Goal: Navigation & Orientation: Find specific page/section

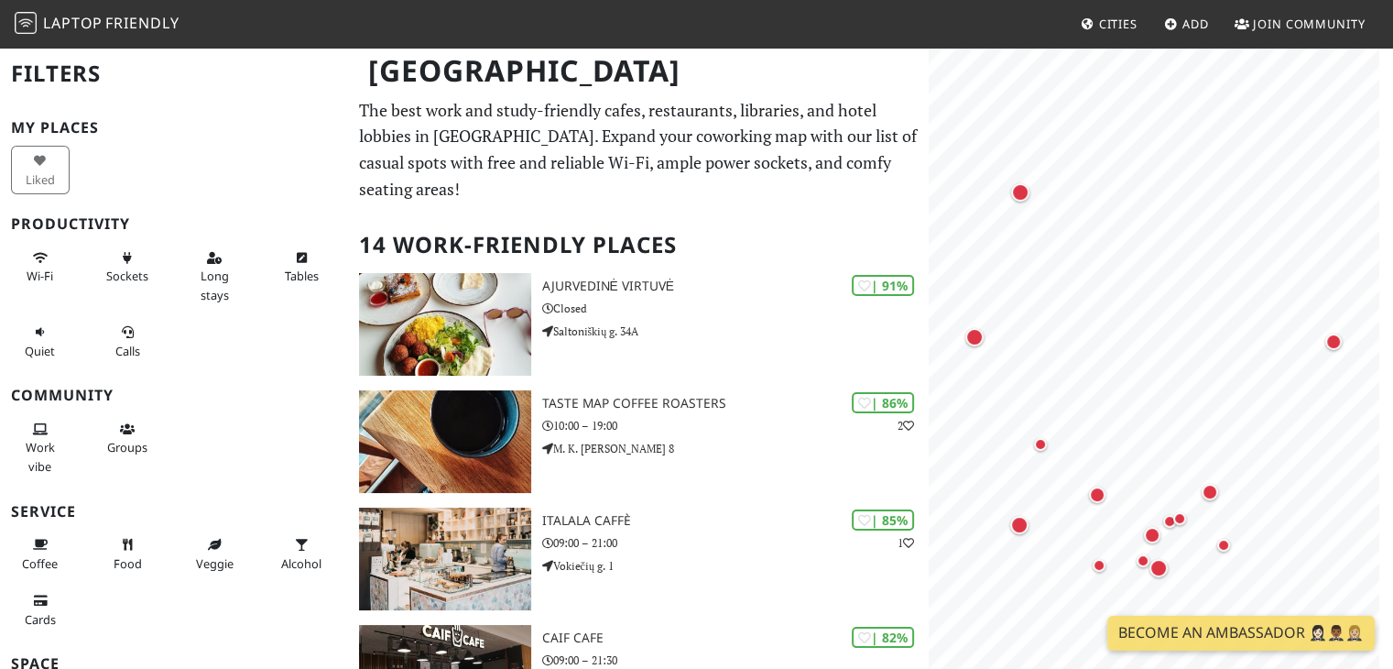
click at [804, 122] on p "The best work and study-friendly cafes, restaurants, libraries, and hotel lobbi…" at bounding box center [638, 149] width 559 height 105
click at [1098, 499] on div "Map marker" at bounding box center [1097, 494] width 16 height 16
click at [1098, 494] on div "Map marker" at bounding box center [1097, 494] width 16 height 16
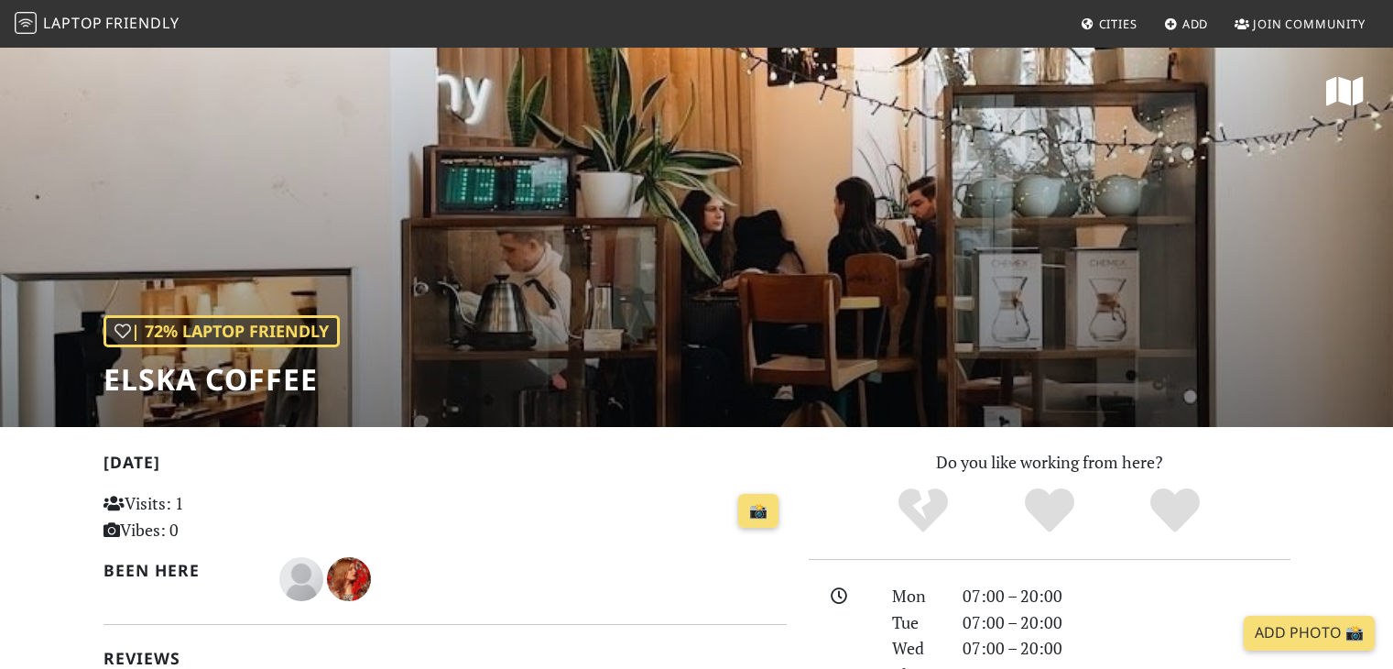
scroll to position [380, 0]
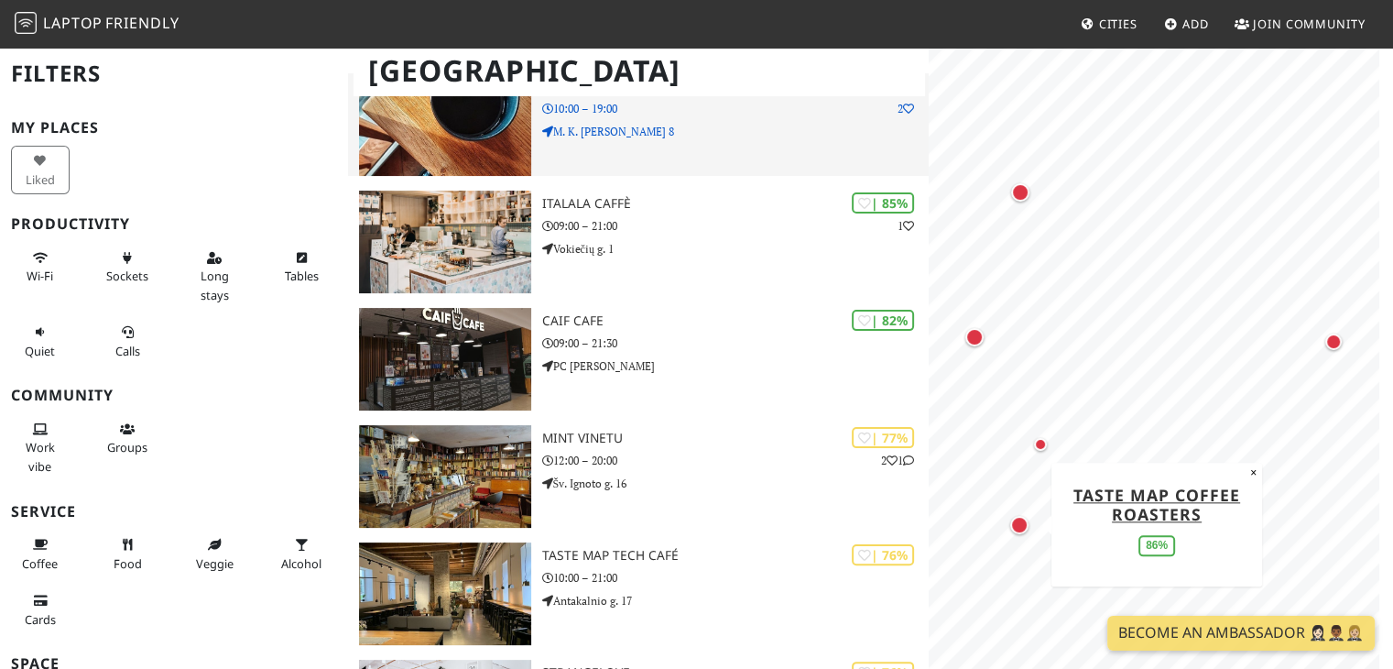
scroll to position [318, 0]
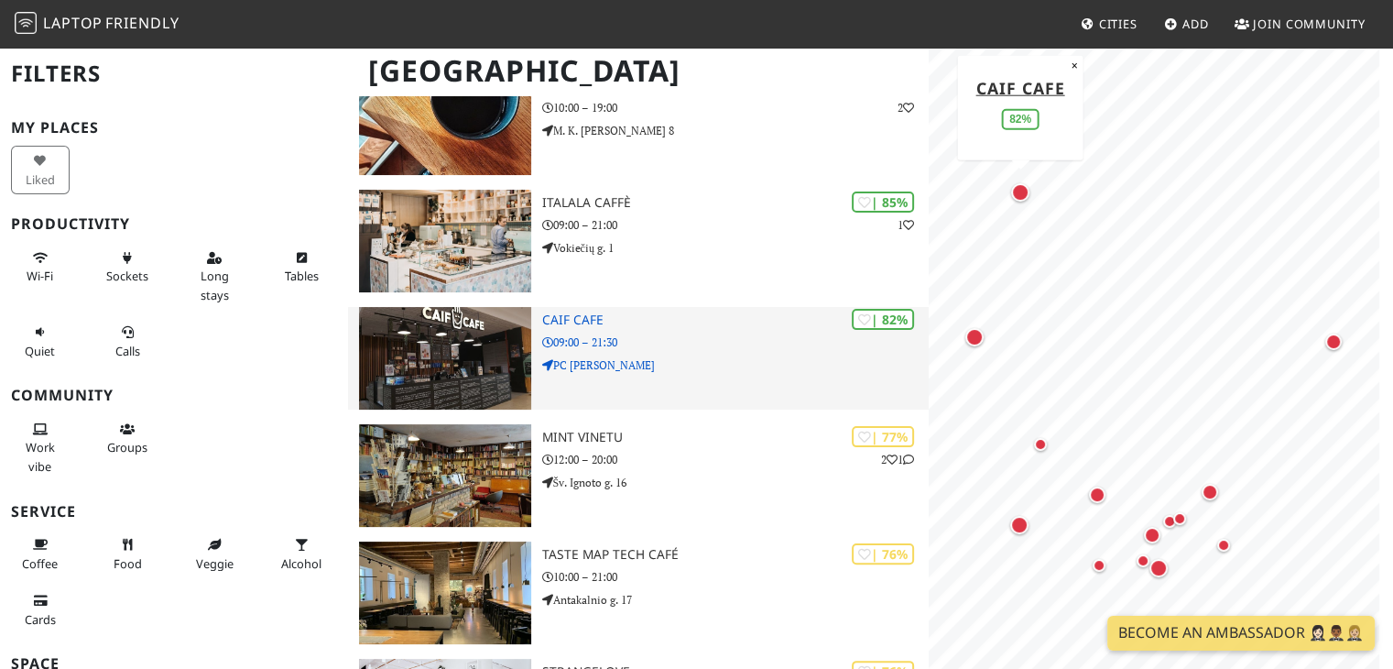
click at [770, 356] on p "PC [PERSON_NAME]" at bounding box center [736, 364] width 388 height 17
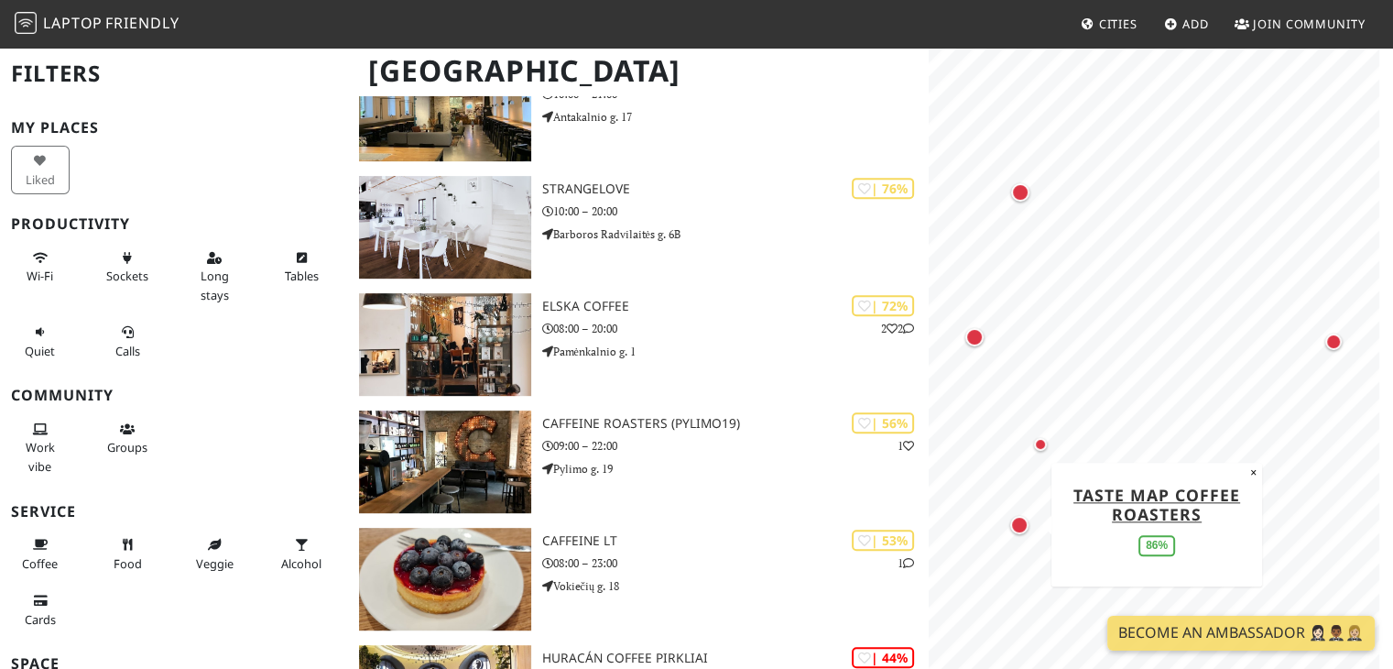
scroll to position [810, 0]
